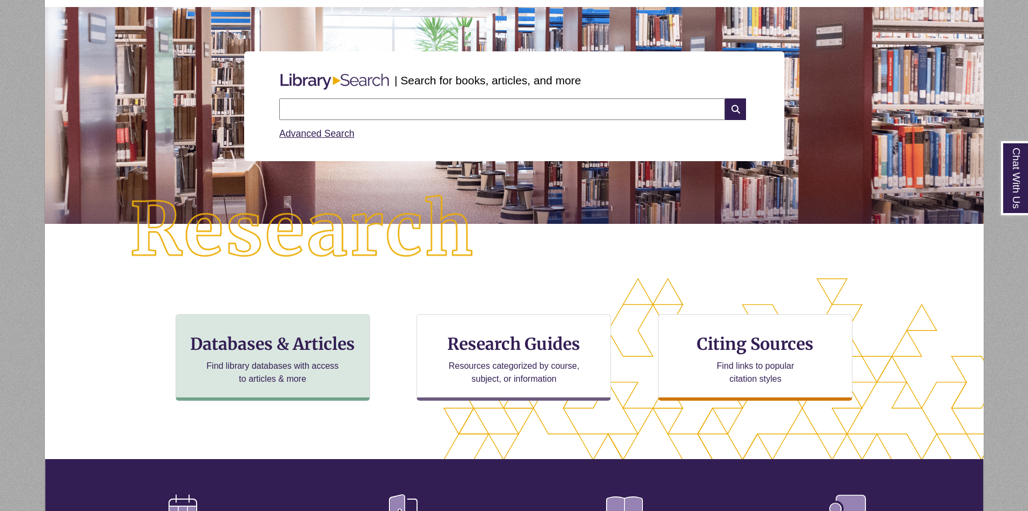
scroll to position [108, 0]
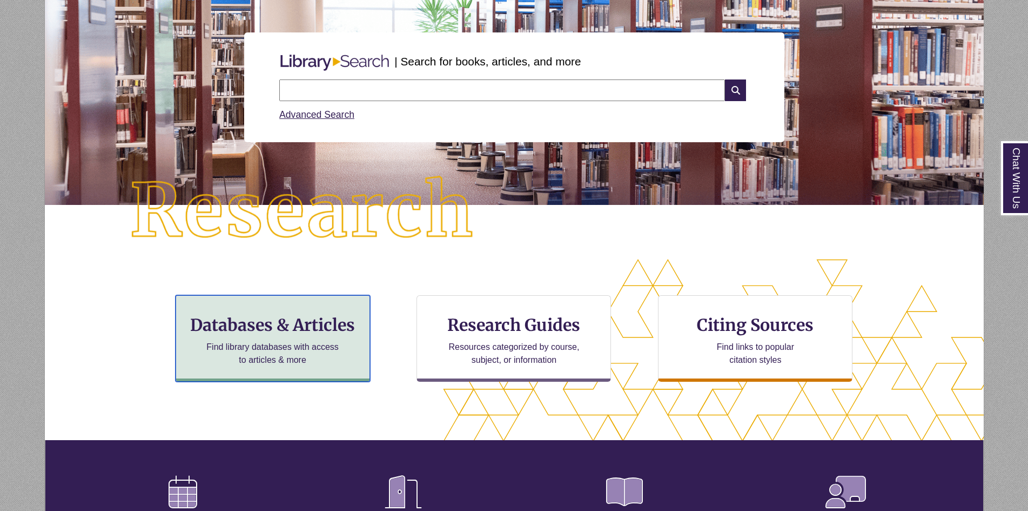
click at [261, 317] on h3 "Databases & Articles" at bounding box center [273, 325] width 176 height 21
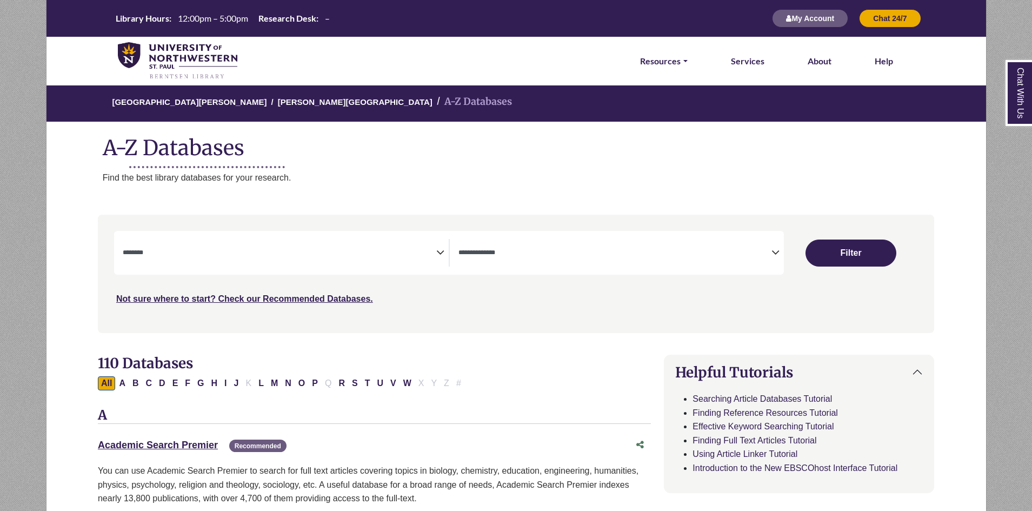
select select "Database Subject Filter"
select select "Database Types Filter"
click at [437, 243] on icon "Search filters" at bounding box center [440, 251] width 8 height 16
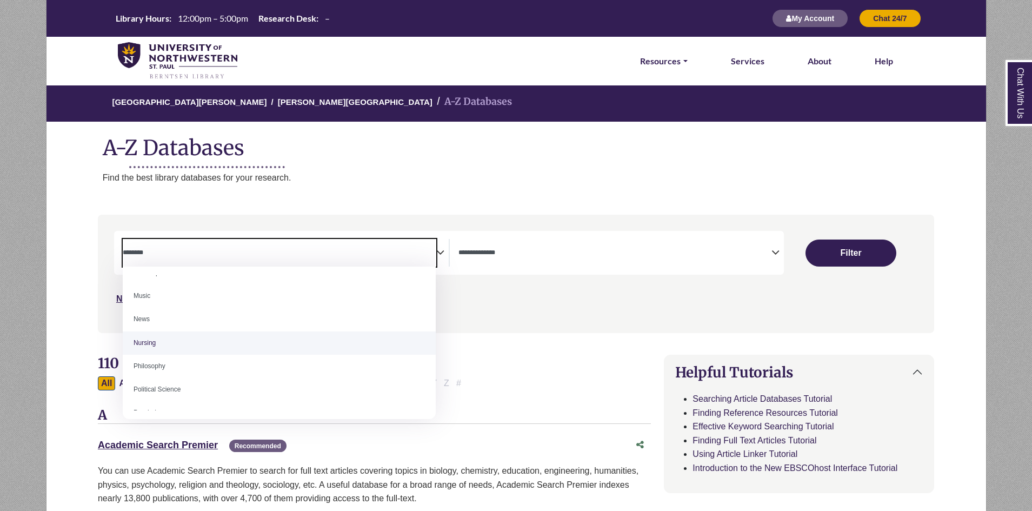
scroll to position [757, 0]
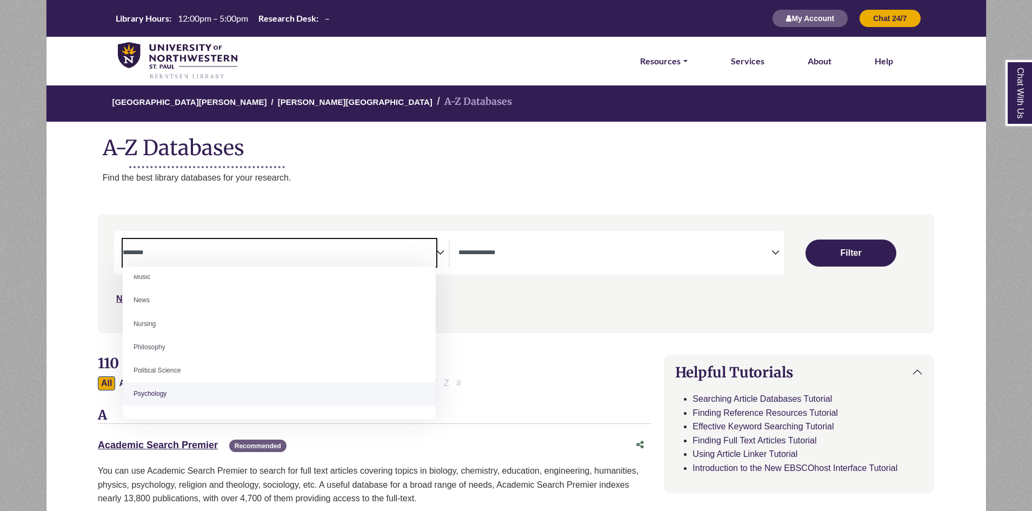
select select "*****"
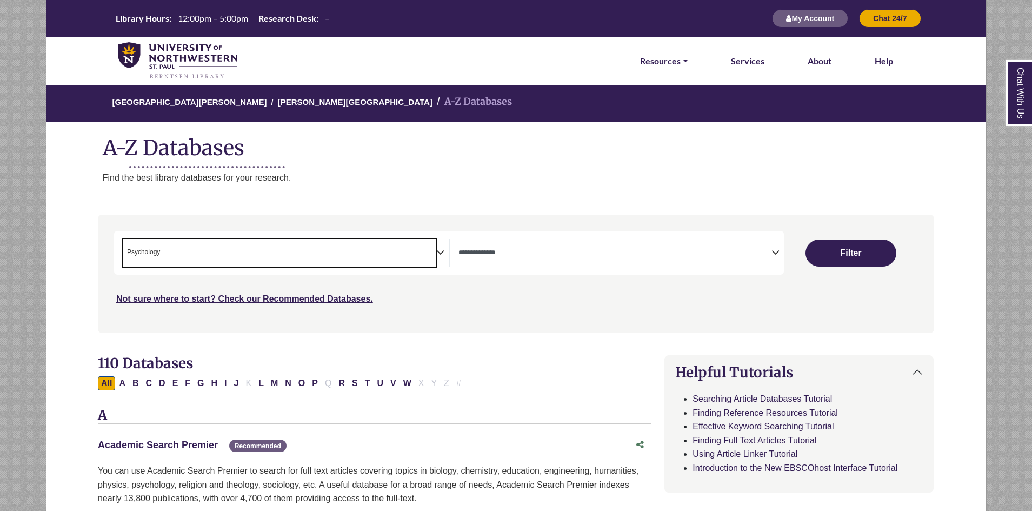
scroll to position [384, 0]
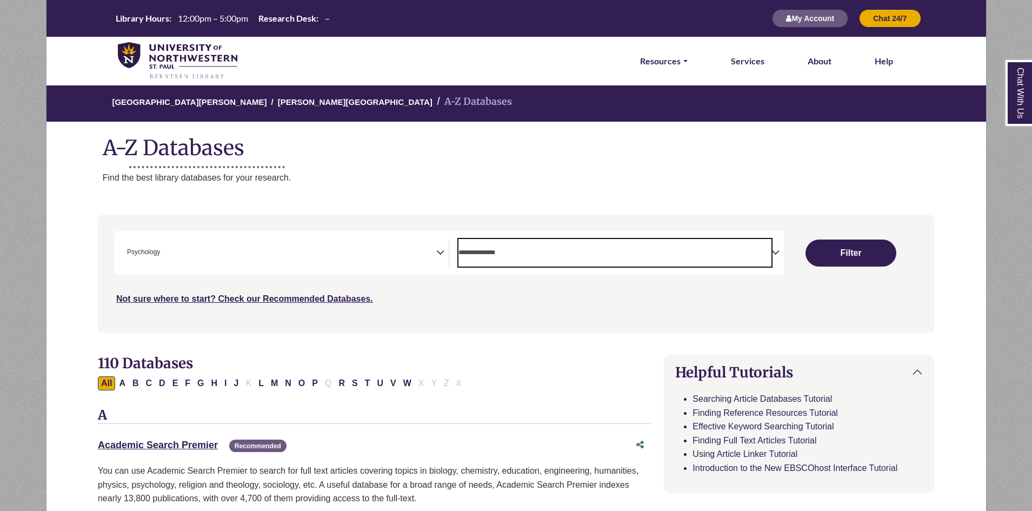
click at [733, 240] on span "Search filters" at bounding box center [614, 253] width 313 height 28
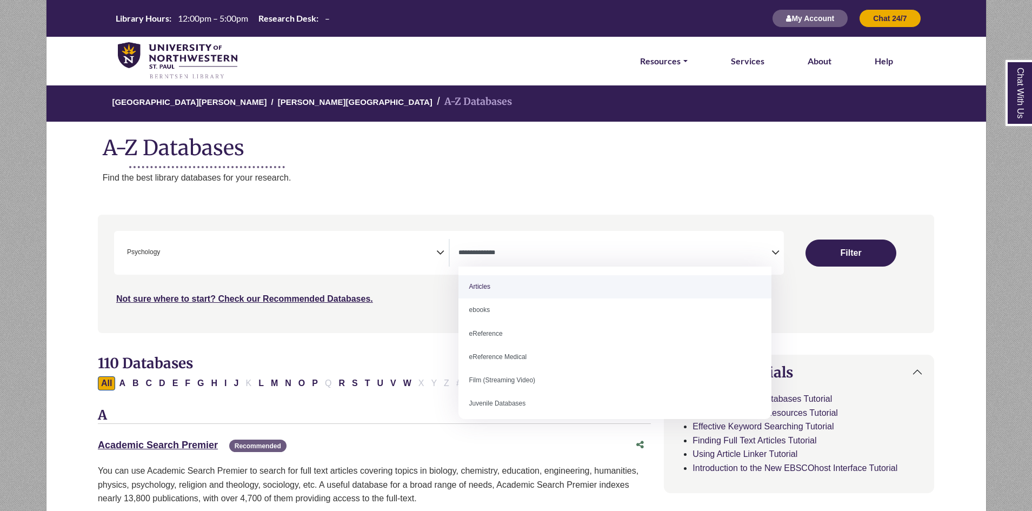
select select "*****"
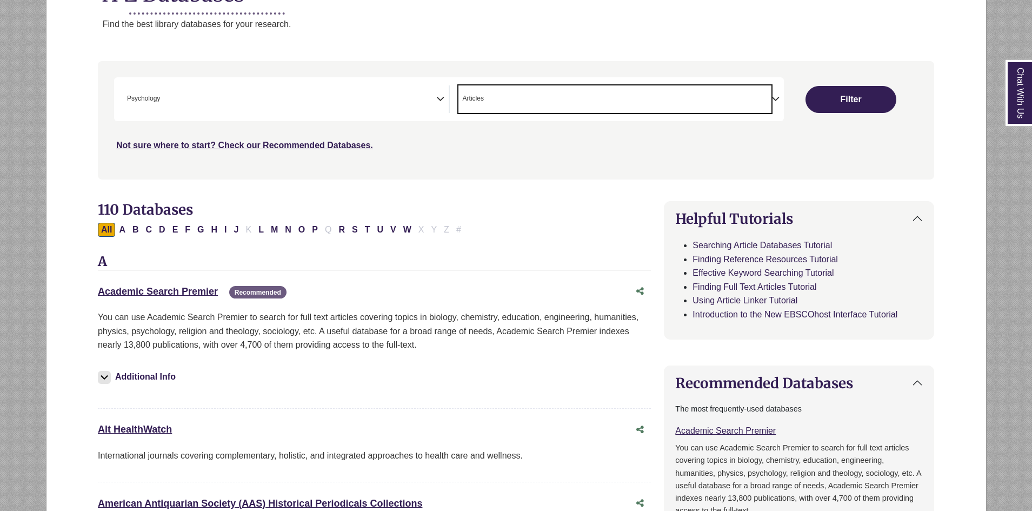
scroll to position [162, 0]
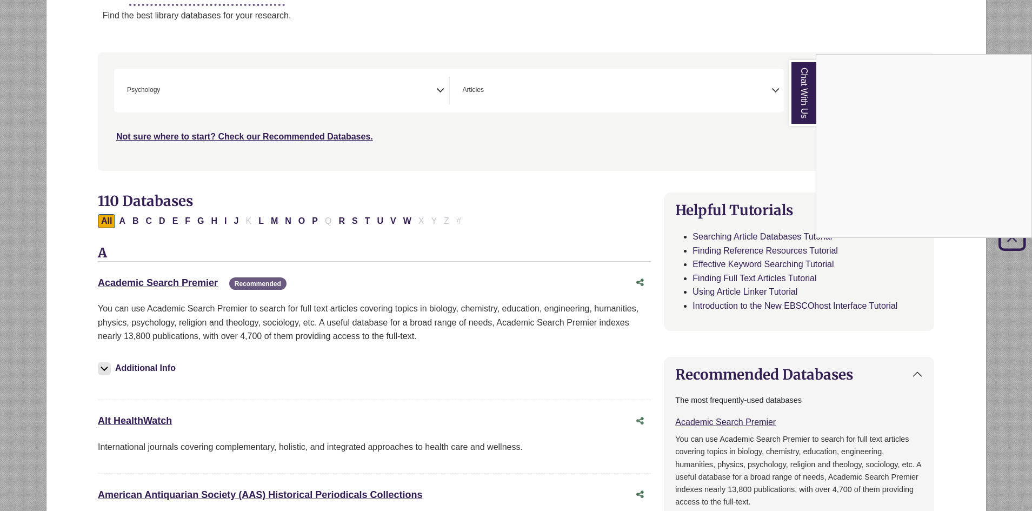
click at [800, 172] on div "Chat With Us" at bounding box center [516, 255] width 1032 height 511
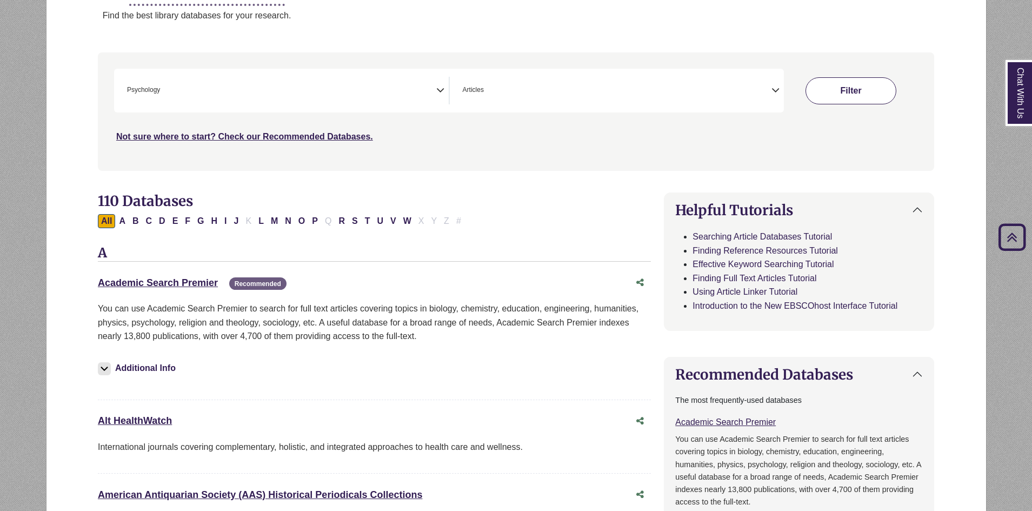
click at [848, 97] on button "Filter" at bounding box center [850, 90] width 91 height 27
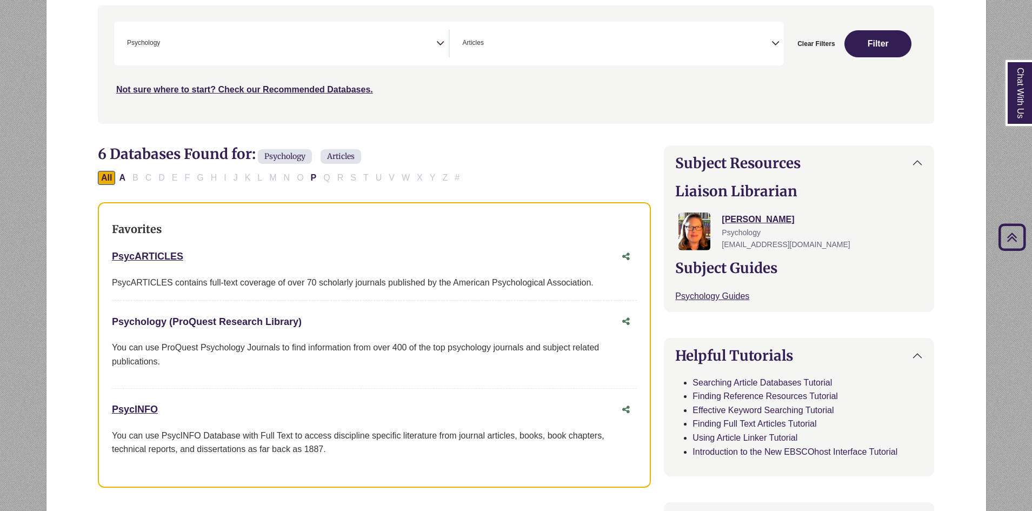
scroll to position [216, 0]
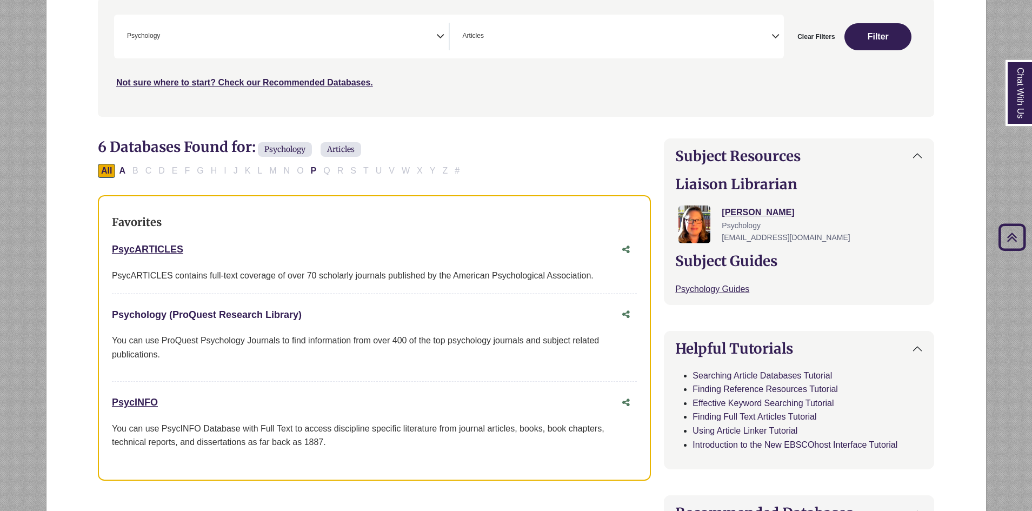
click at [186, 315] on link "Psychology (ProQuest Research Library) This link opens in a new window" at bounding box center [207, 314] width 190 height 11
